Goal: Transaction & Acquisition: Obtain resource

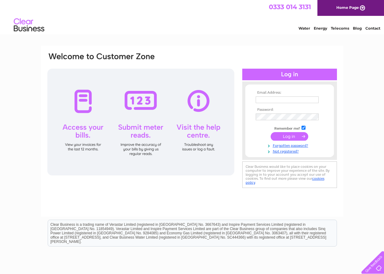
type input "louisef@a9partnership.co.uk"
click at [284, 137] on input "submit" at bounding box center [290, 136] width 38 height 9
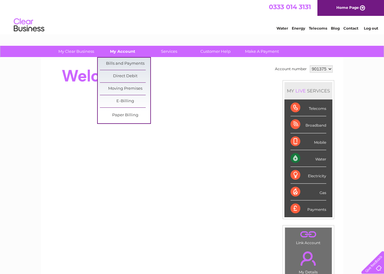
click at [121, 51] on link "My Account" at bounding box center [122, 51] width 50 height 11
click at [123, 61] on link "Bills and Payments" at bounding box center [125, 64] width 50 height 12
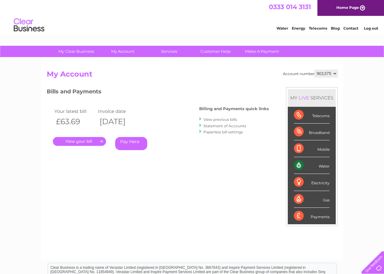
click at [73, 142] on link "." at bounding box center [79, 141] width 53 height 9
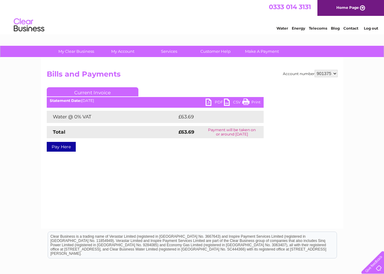
click at [207, 103] on link "PDF" at bounding box center [214, 103] width 18 height 9
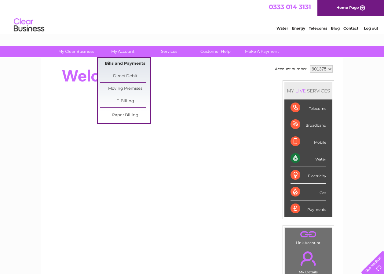
click at [127, 64] on link "Bills and Payments" at bounding box center [125, 64] width 50 height 12
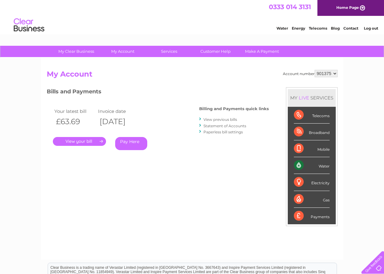
click at [85, 142] on link "." at bounding box center [79, 141] width 53 height 9
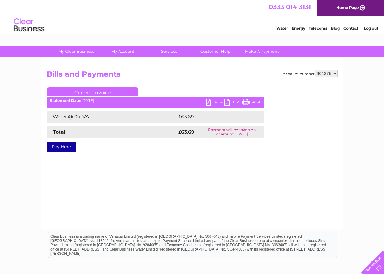
click at [211, 103] on link "PDF" at bounding box center [214, 103] width 18 height 9
drag, startPoint x: 335, startPoint y: 74, endPoint x: 334, endPoint y: 78, distance: 3.6
click at [335, 74] on select "901375 901376 901556" at bounding box center [325, 73] width 23 height 7
select select "901376"
click at [314, 70] on select "901375 901376 901556" at bounding box center [325, 73] width 23 height 7
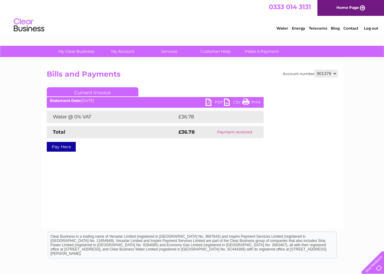
click at [334, 74] on select "901375 901376 901556" at bounding box center [325, 73] width 23 height 7
select select "901556"
click at [314, 70] on select "901375 901376 901556" at bounding box center [325, 73] width 23 height 7
click at [212, 102] on link "PDF" at bounding box center [214, 103] width 18 height 9
